Goal: Task Accomplishment & Management: Use online tool/utility

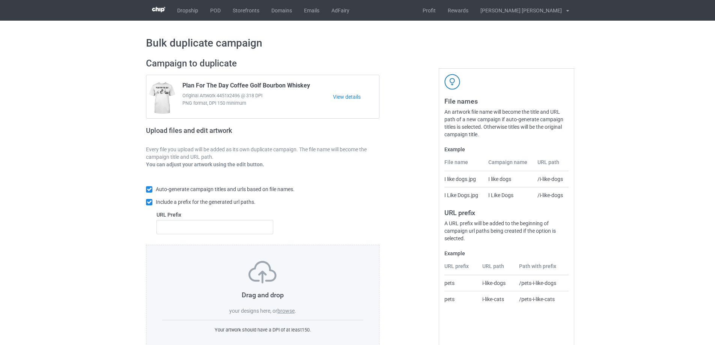
click at [290, 309] on label "browse" at bounding box center [286, 311] width 17 height 6
click at [0, 0] on input "browse" at bounding box center [0, 0] width 0 height 0
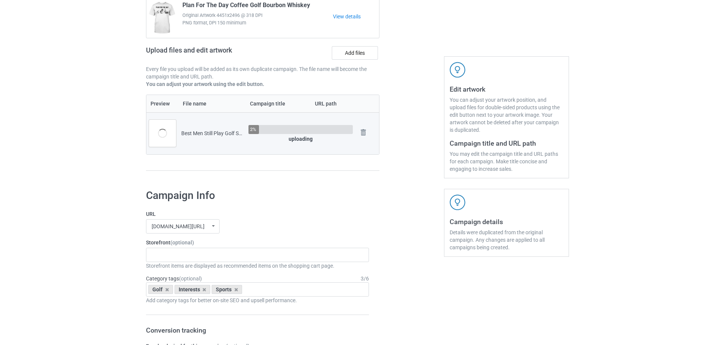
scroll to position [113, 0]
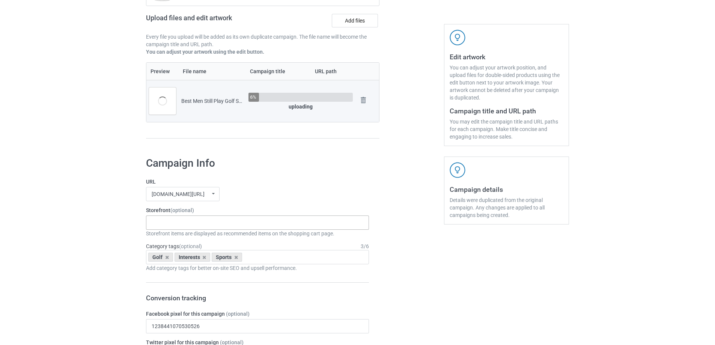
click at [175, 225] on div "Gifts For Bikers No Hobby [DATE] Hide And Seek World Champion Sasquatch I Love …" at bounding box center [257, 223] width 223 height 14
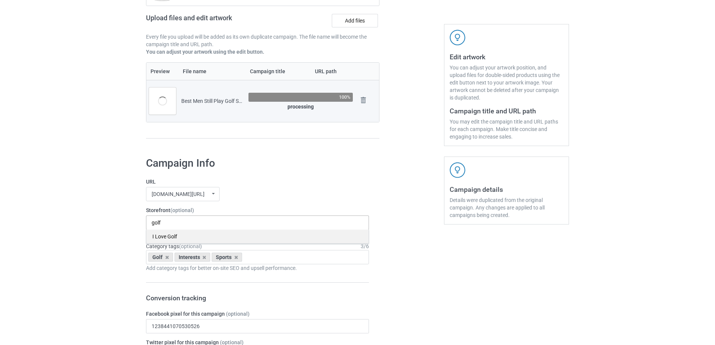
type input "golf"
click at [175, 241] on div "I Love Golf" at bounding box center [257, 236] width 222 height 14
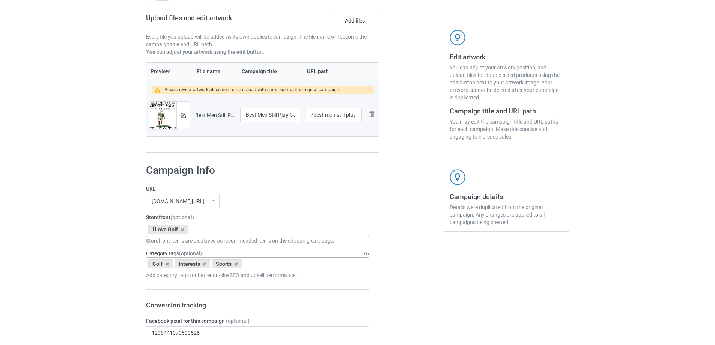
click at [261, 264] on div "Golf Interests Sports Age > [DEMOGRAPHIC_DATA] > 1 Age > [DEMOGRAPHIC_DATA] Mon…" at bounding box center [257, 264] width 223 height 14
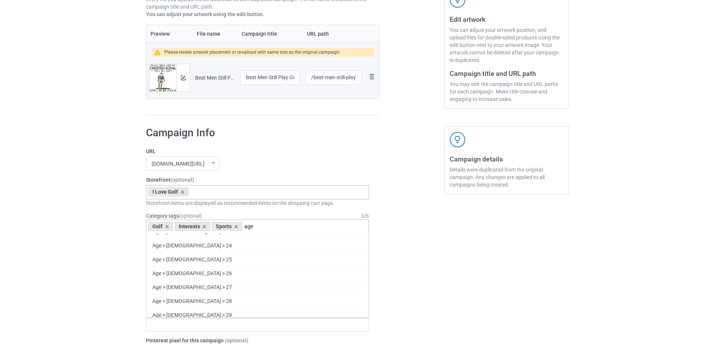
scroll to position [488, 0]
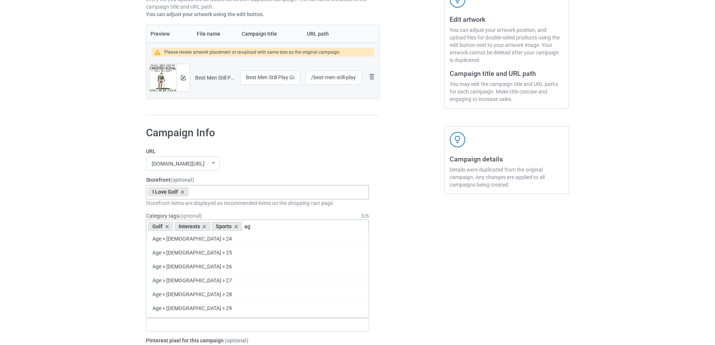
type input "a"
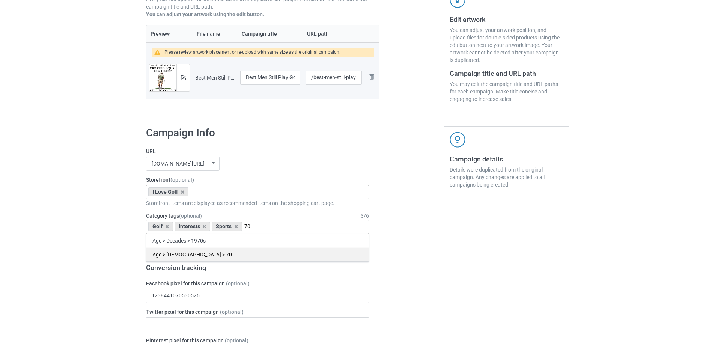
type input "70"
click at [242, 255] on div "Age > [DEMOGRAPHIC_DATA] > 70" at bounding box center [257, 254] width 222 height 14
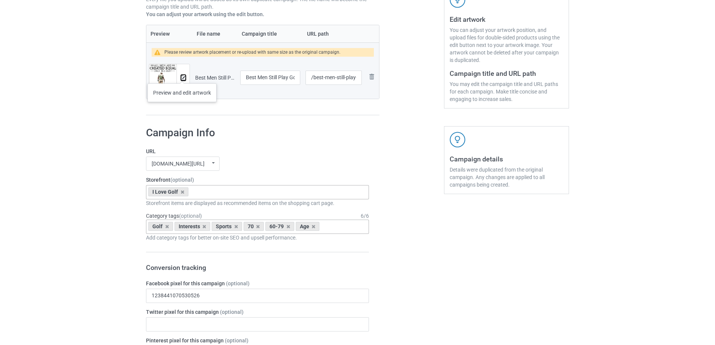
click at [182, 76] on img at bounding box center [183, 77] width 5 height 5
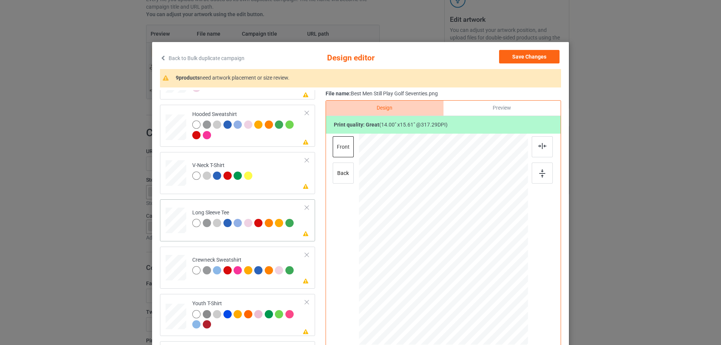
scroll to position [128, 0]
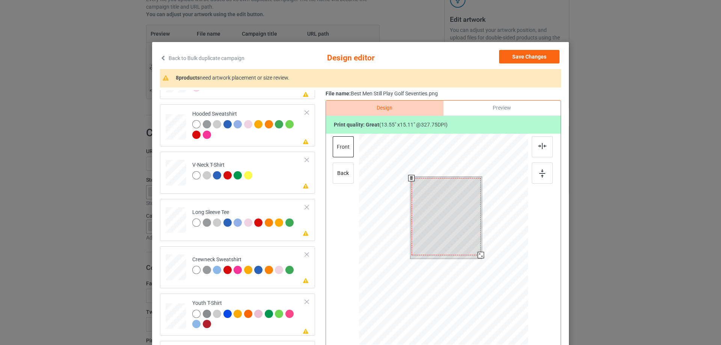
drag, startPoint x: 479, startPoint y: 258, endPoint x: 475, endPoint y: 257, distance: 4.3
click at [478, 257] on div at bounding box center [481, 255] width 6 height 6
click at [455, 230] on div at bounding box center [445, 215] width 69 height 77
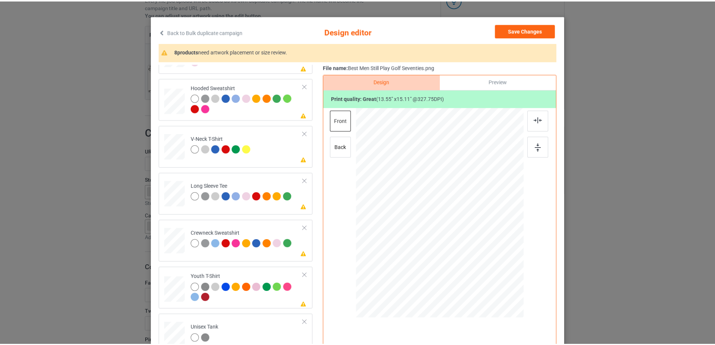
scroll to position [0, 0]
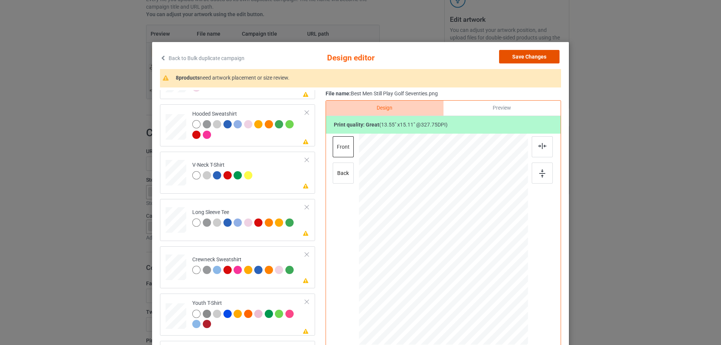
click at [534, 61] on button "Save Changes" at bounding box center [529, 57] width 60 height 14
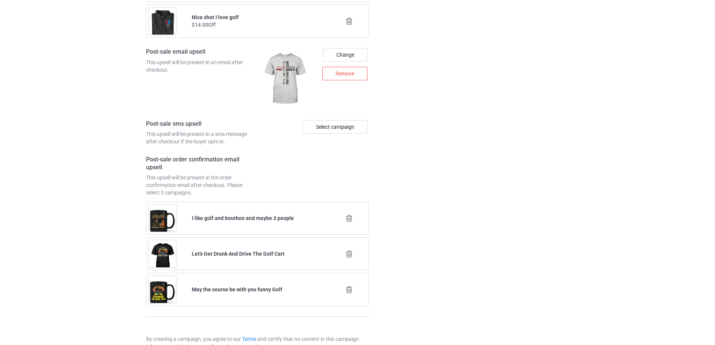
scroll to position [1027, 0]
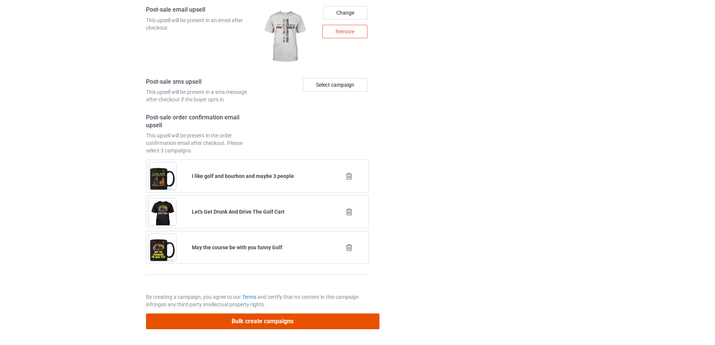
click at [255, 324] on button "Bulk create campaigns" at bounding box center [263, 321] width 234 height 15
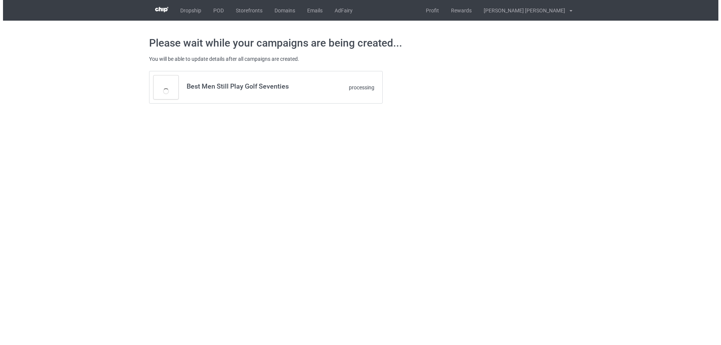
scroll to position [0, 0]
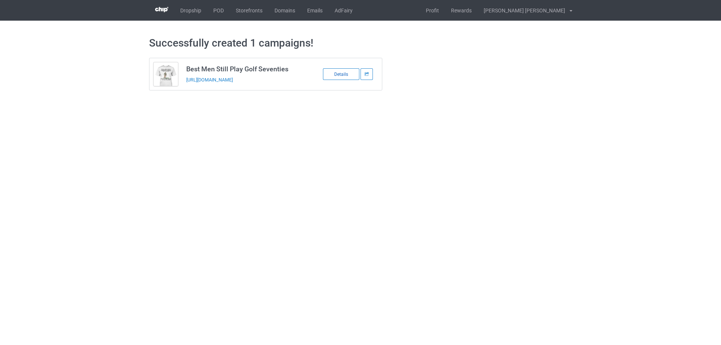
click at [334, 75] on div "Details" at bounding box center [341, 74] width 36 height 12
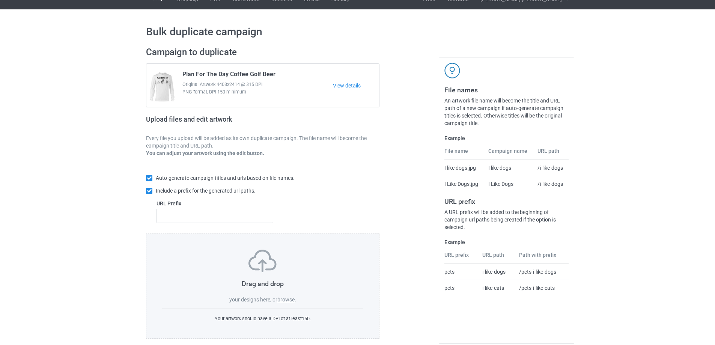
scroll to position [21, 0]
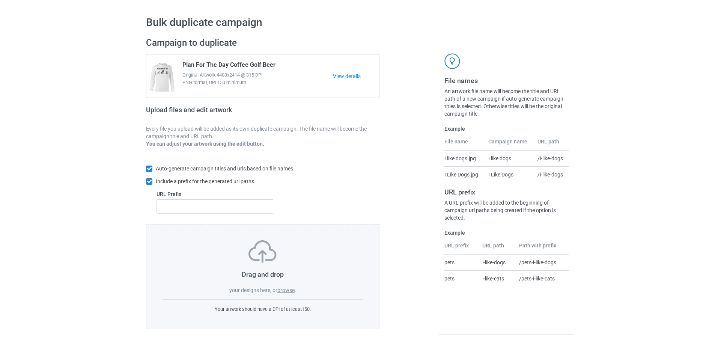
click at [285, 288] on label "browse" at bounding box center [286, 290] width 17 height 6
click at [0, 0] on input "browse" at bounding box center [0, 0] width 0 height 0
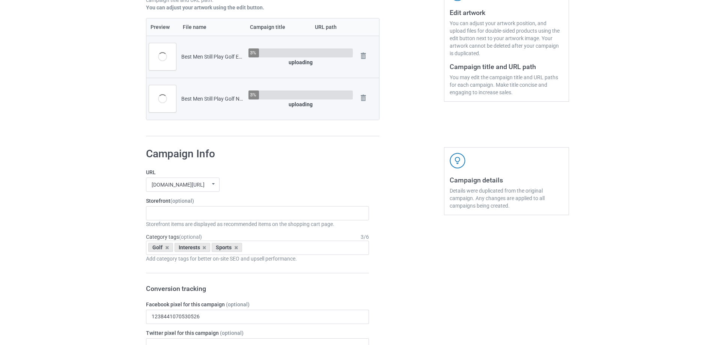
scroll to position [171, 0]
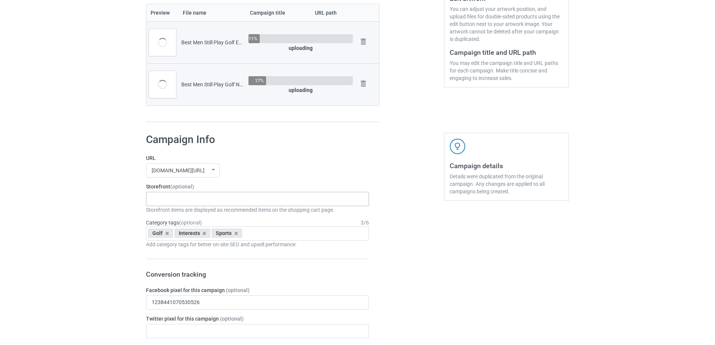
click at [177, 193] on div "Gifts For Bikers No Hobby [DATE] Hide And Seek World Champion Sasquatch I Love …" at bounding box center [257, 199] width 223 height 14
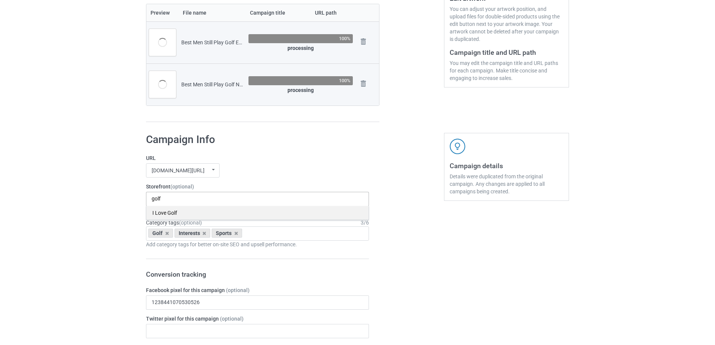
type input "golf"
click at [178, 211] on div "I Love Golf" at bounding box center [257, 213] width 222 height 14
click at [251, 234] on input "text" at bounding box center [250, 233] width 12 height 6
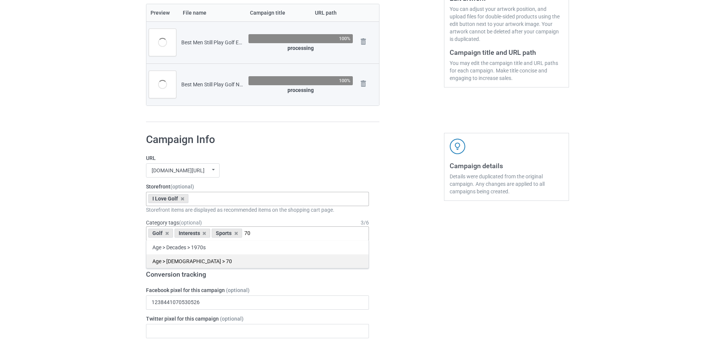
type input "70"
click at [234, 259] on div "Age > [DEMOGRAPHIC_DATA] > 70" at bounding box center [257, 261] width 222 height 14
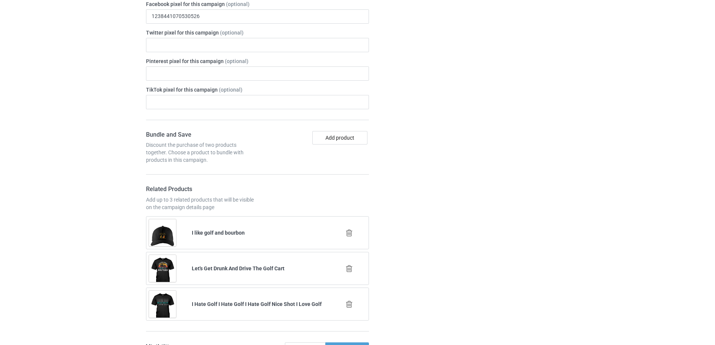
scroll to position [350, 0]
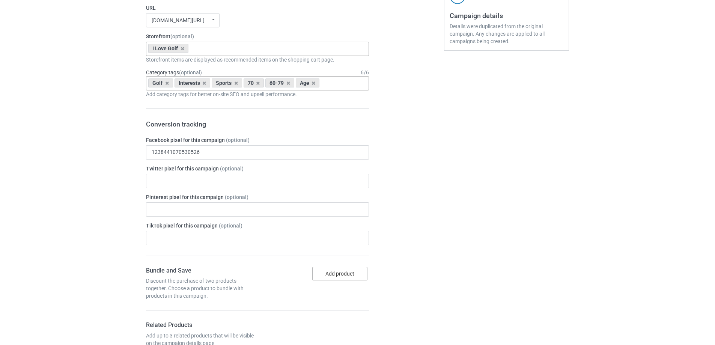
click at [328, 278] on button "Add product" at bounding box center [339, 274] width 55 height 14
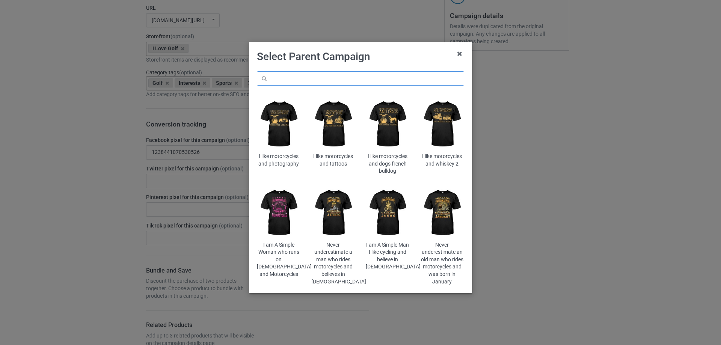
click at [355, 80] on input "text" at bounding box center [360, 78] width 207 height 14
paste input "best-men-still-play-golf-seventies"
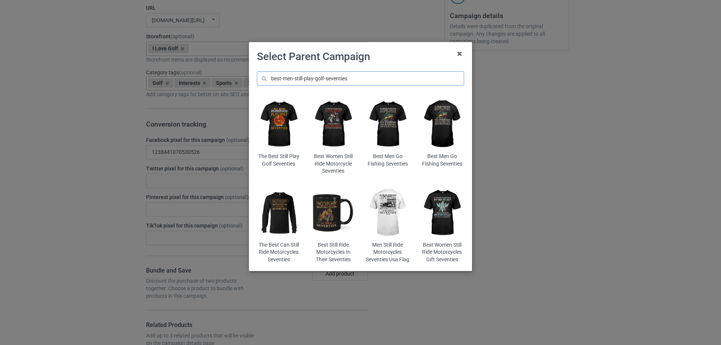
drag, startPoint x: 295, startPoint y: 80, endPoint x: 169, endPoint y: 72, distance: 126.4
click at [170, 72] on div "Select Parent Campaign best-men-still-play-golf-seventies The Best Still Play G…" at bounding box center [360, 172] width 721 height 345
type input "still-play-golf-seventies"
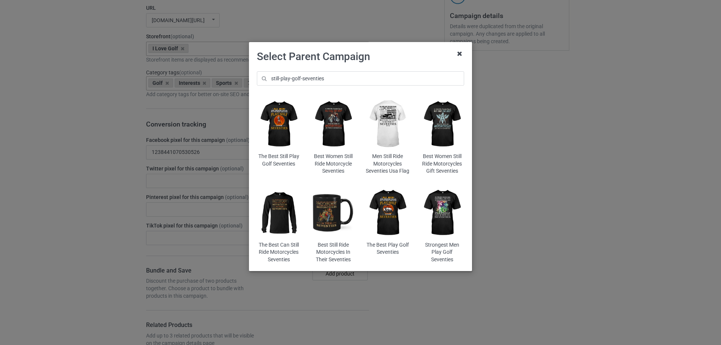
click at [460, 54] on icon at bounding box center [460, 54] width 12 height 12
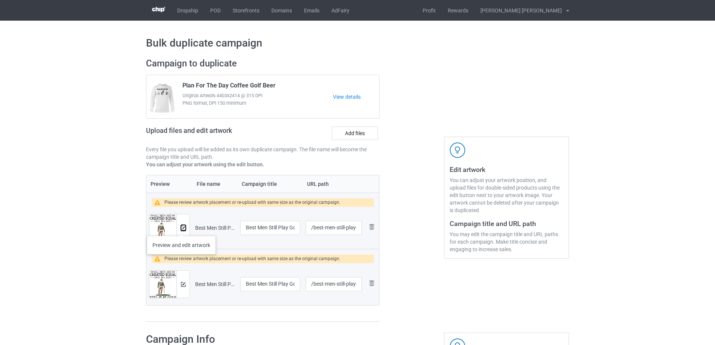
click at [183, 228] on img at bounding box center [183, 228] width 5 height 5
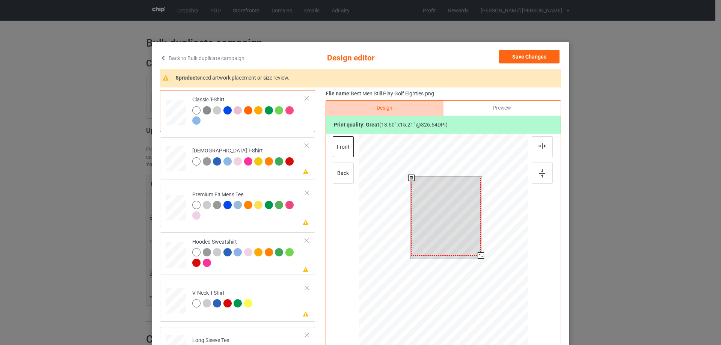
click at [479, 257] on div at bounding box center [481, 255] width 6 height 6
drag, startPoint x: 461, startPoint y: 236, endPoint x: 463, endPoint y: 225, distance: 10.6
click at [463, 225] on div at bounding box center [446, 216] width 69 height 78
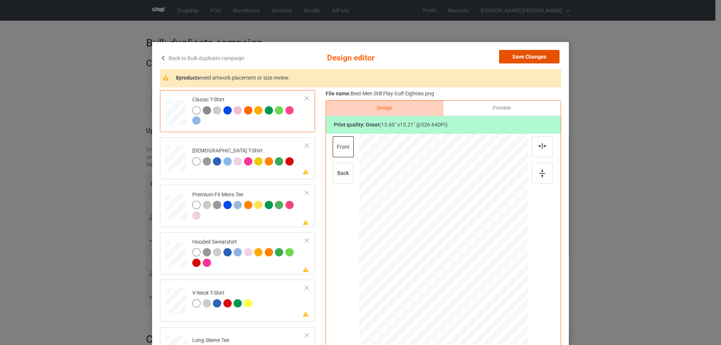
click at [526, 53] on button "Save Changes" at bounding box center [529, 57] width 60 height 14
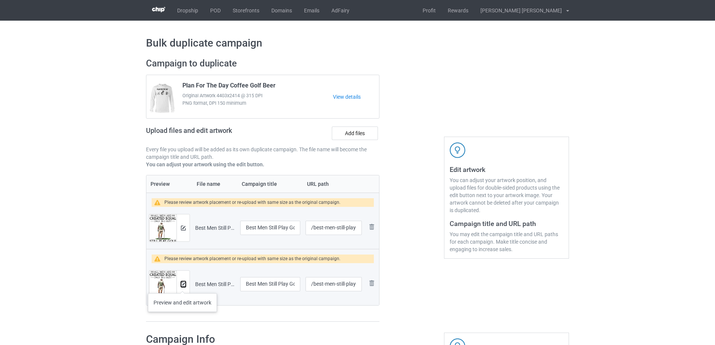
click at [183, 286] on img at bounding box center [183, 284] width 5 height 5
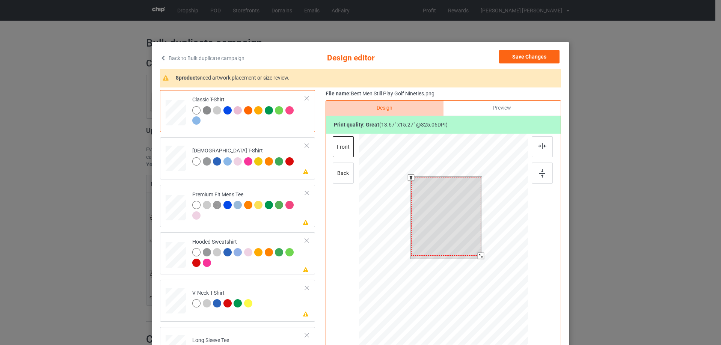
click at [478, 256] on div at bounding box center [481, 256] width 6 height 6
click at [464, 229] on div at bounding box center [446, 217] width 70 height 78
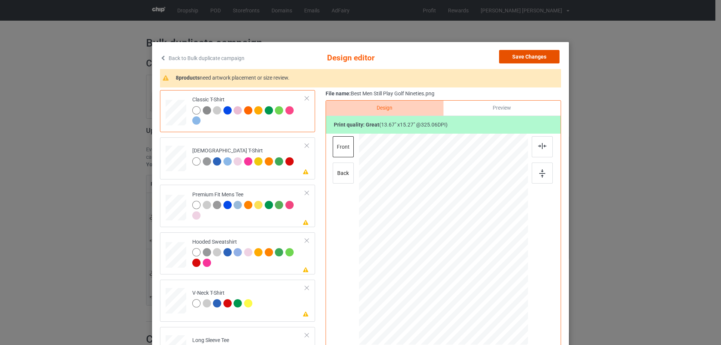
drag, startPoint x: 513, startPoint y: 59, endPoint x: 486, endPoint y: 81, distance: 35.7
click at [513, 58] on button "Save Changes" at bounding box center [529, 57] width 60 height 14
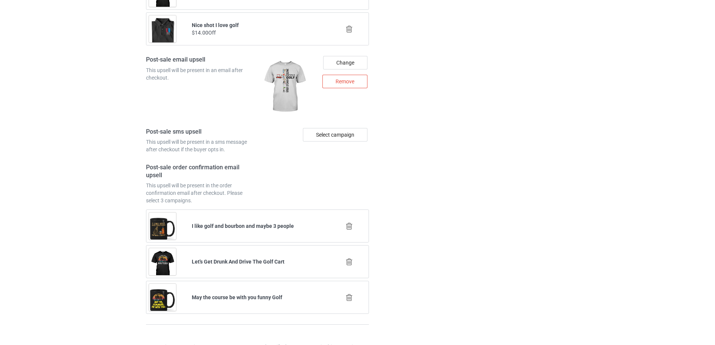
scroll to position [1083, 0]
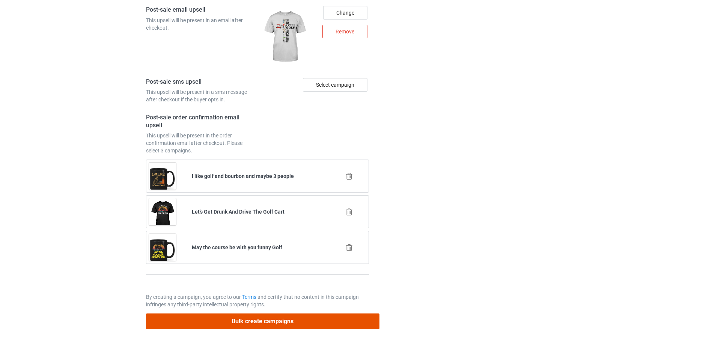
click at [263, 324] on button "Bulk create campaigns" at bounding box center [263, 321] width 234 height 15
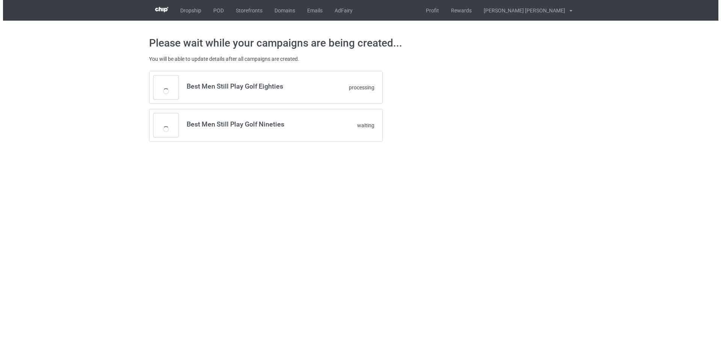
scroll to position [0, 0]
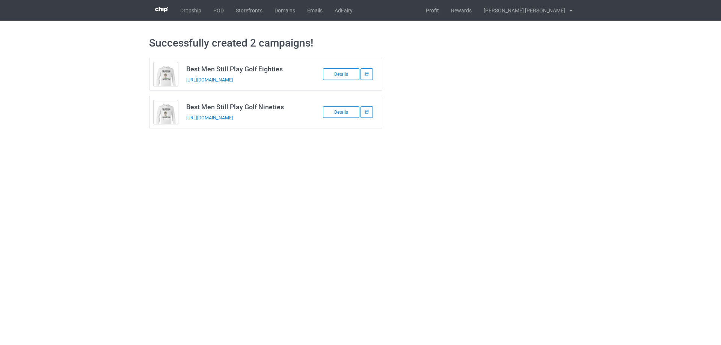
drag, startPoint x: 270, startPoint y: 121, endPoint x: 377, endPoint y: 131, distance: 107.1
click at [412, 131] on div at bounding box center [415, 93] width 54 height 81
click at [222, 9] on link "POD" at bounding box center [218, 10] width 23 height 21
